Goal: Task Accomplishment & Management: Manage account settings

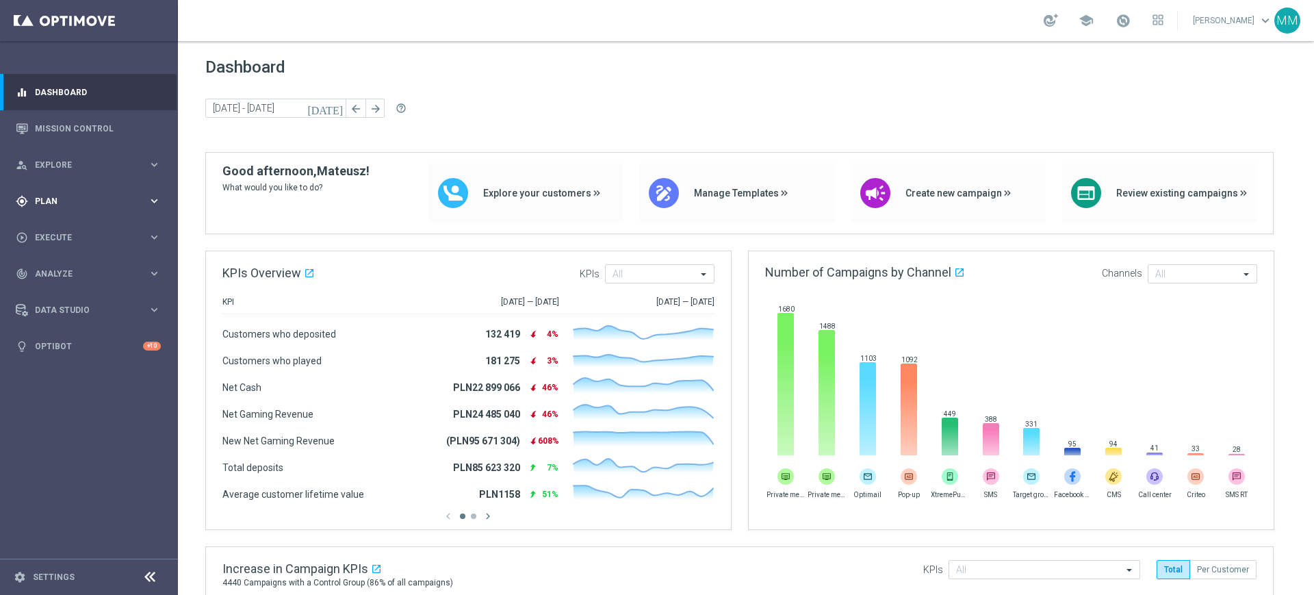
click at [79, 202] on span "Plan" at bounding box center [91, 201] width 113 height 8
click at [84, 224] on link "Target Groups" at bounding box center [89, 229] width 107 height 11
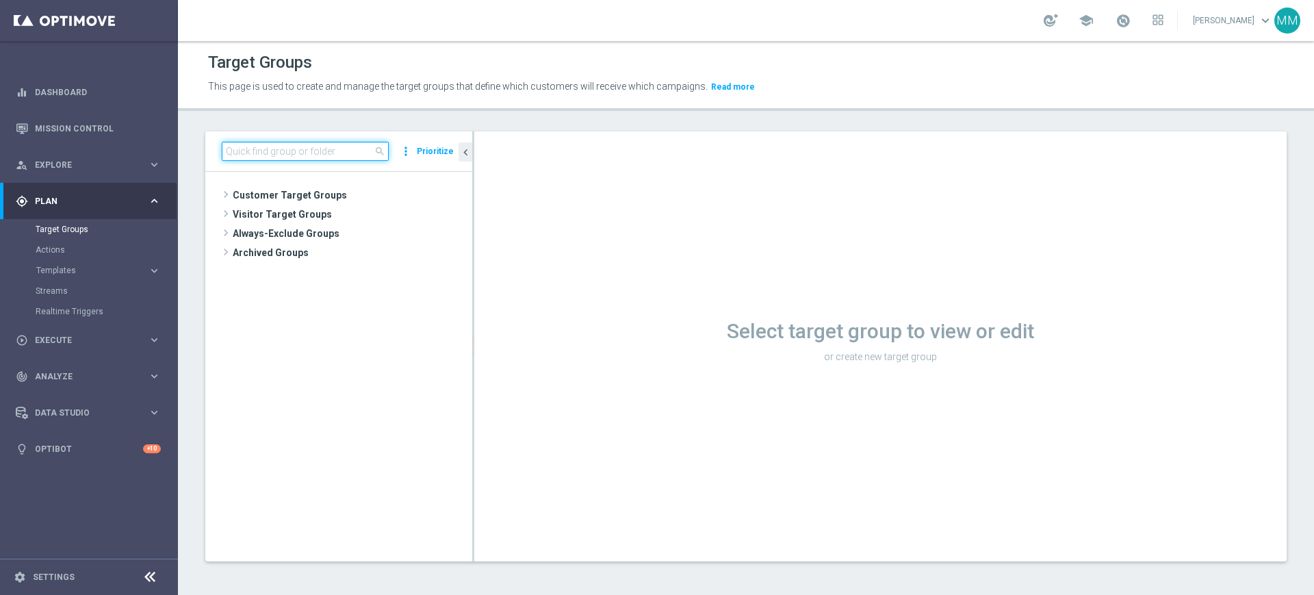
click at [326, 153] on input at bounding box center [305, 151] width 167 height 19
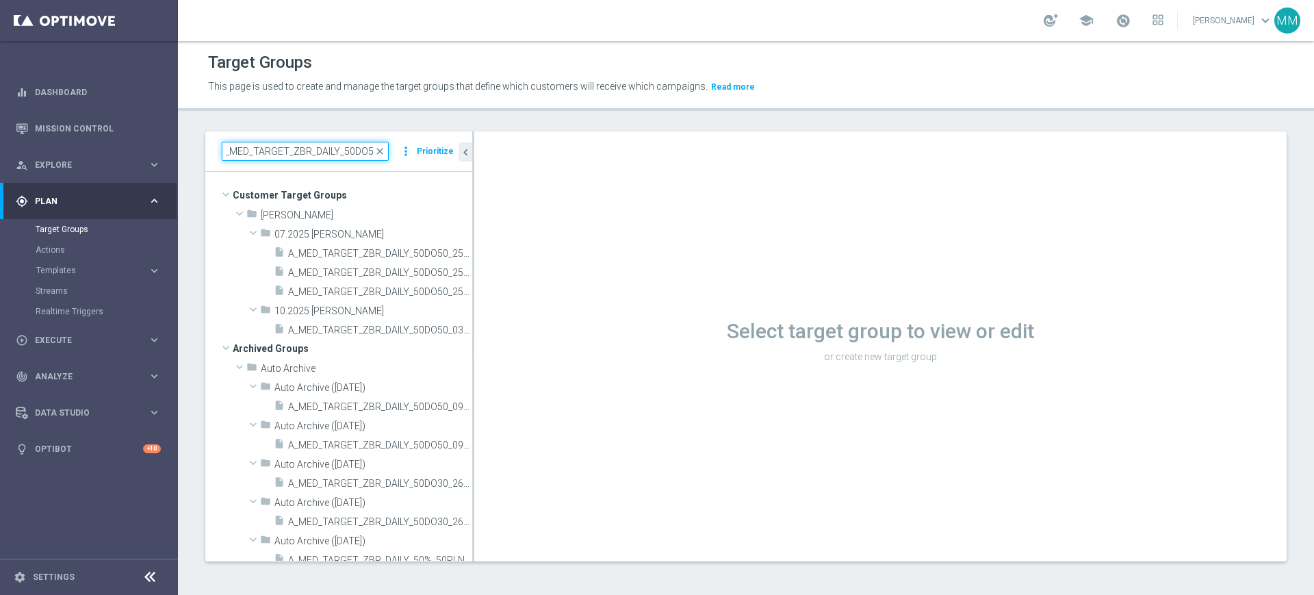
scroll to position [0, 11]
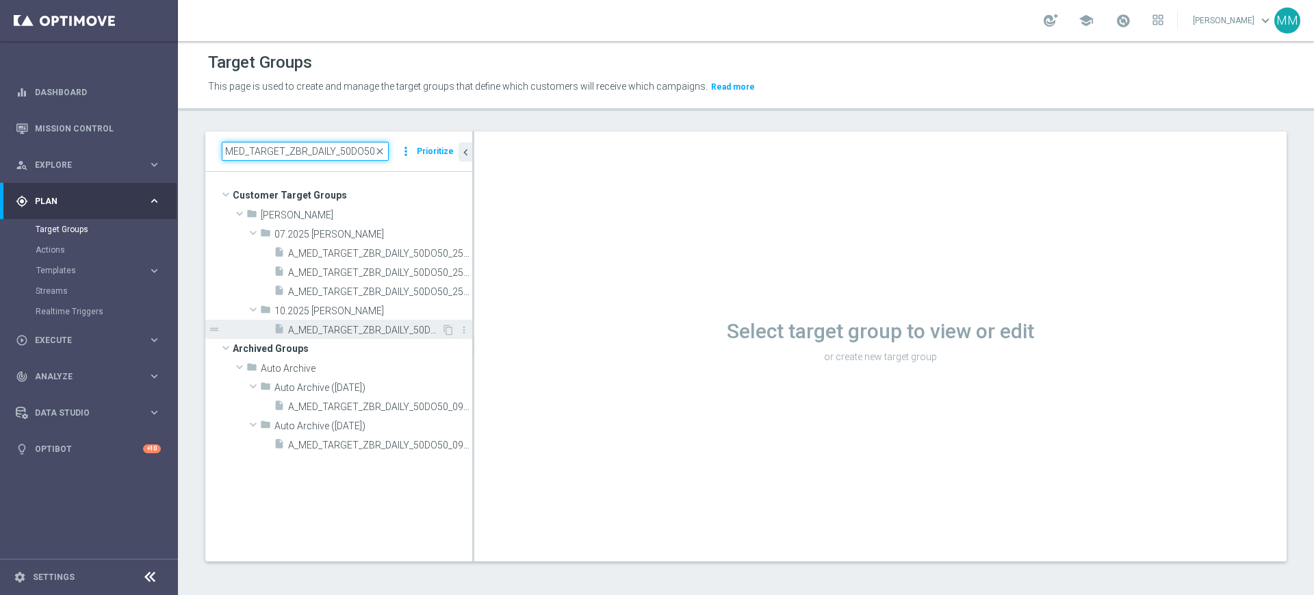
type input "A_MED_TARGET_ZBR_DAILY_50DO50_"
click at [361, 330] on span "A_MED_TARGET_ZBR_DAILY_50DO50_031025" at bounding box center [364, 331] width 153 height 12
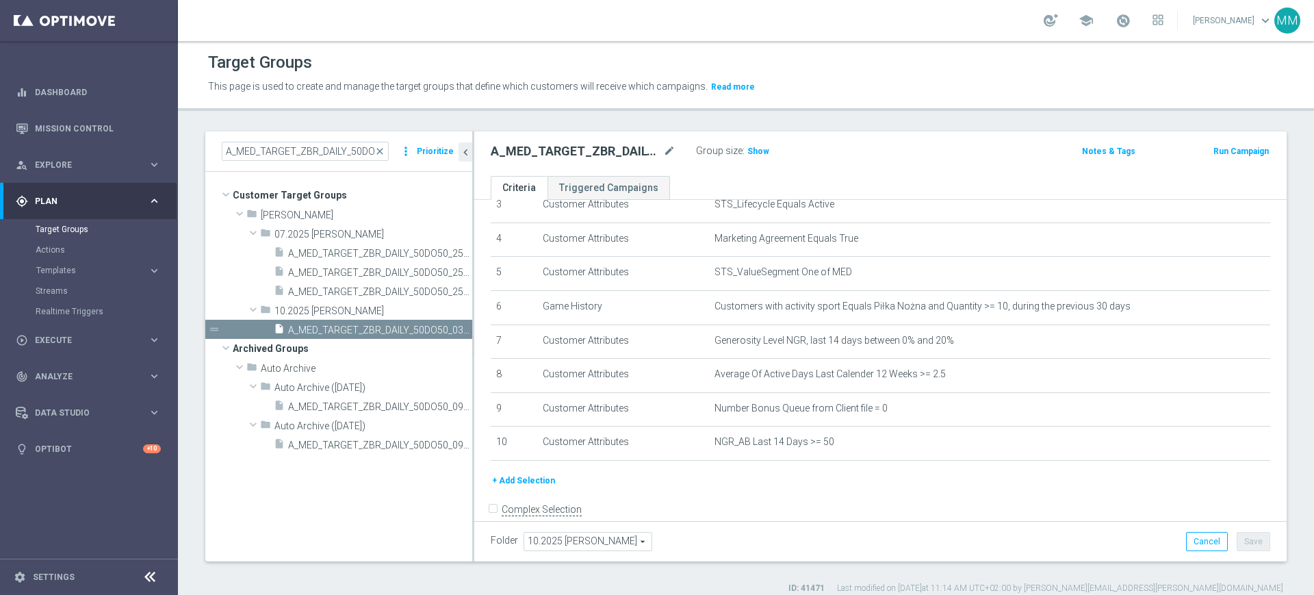
scroll to position [151, 0]
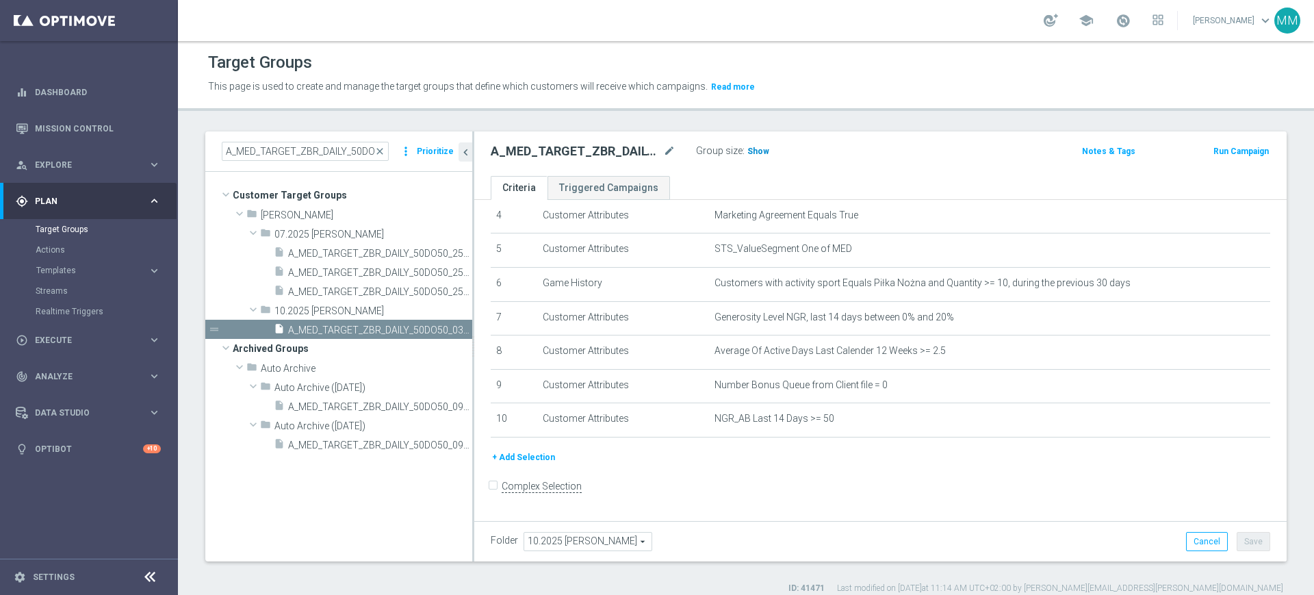
click at [766, 149] on h3 "Show" at bounding box center [758, 151] width 25 height 15
click at [711, 301] on td "Customers with activity sport Equals Piłka Nożna and Quantity >= 10, during the…" at bounding box center [989, 284] width 561 height 34
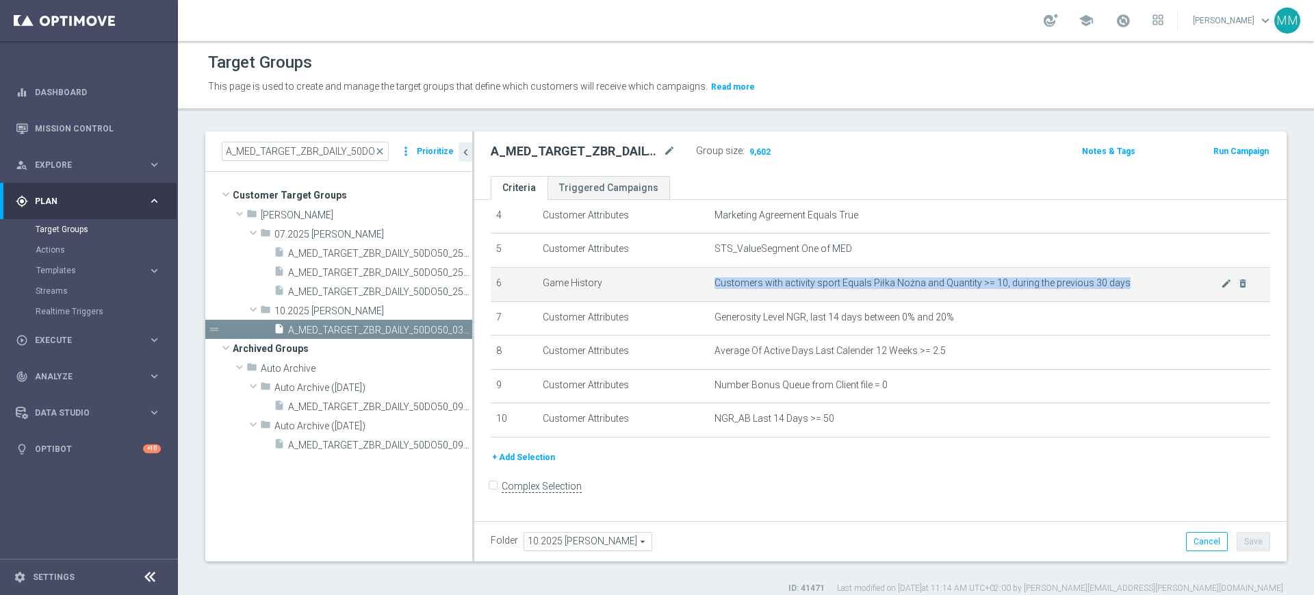
click at [711, 301] on td "Customers with activity sport Equals Piłka Nożna and Quantity >= 10, during the…" at bounding box center [989, 284] width 561 height 34
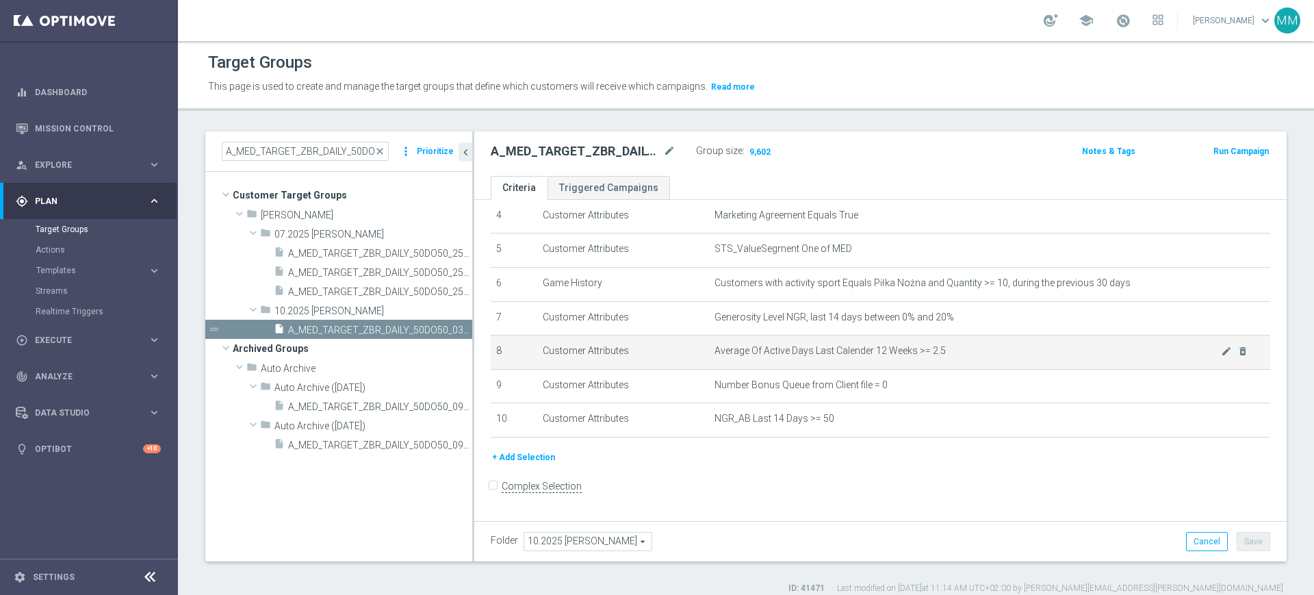
click at [857, 350] on span "Average Of Active Days Last Calender 12 Weeks >= 2.5" at bounding box center [968, 351] width 507 height 12
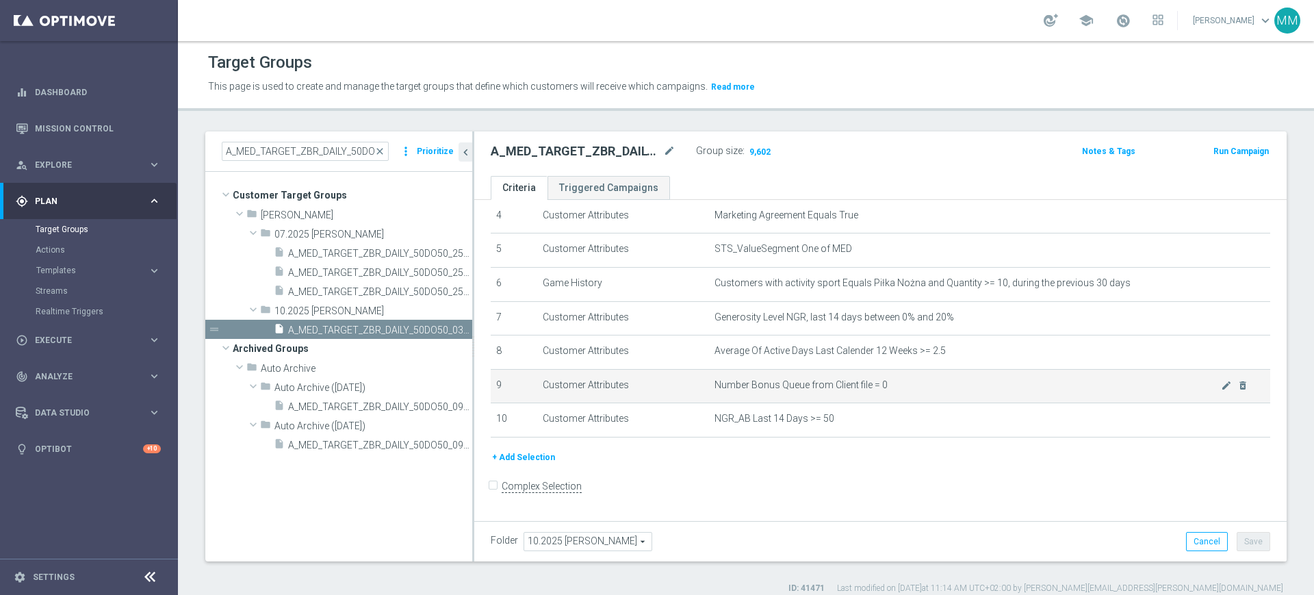
click at [822, 375] on td "Number Bonus Queue from Client file = 0 mode_edit delete_forever" at bounding box center [989, 386] width 561 height 34
